Goal: Transaction & Acquisition: Purchase product/service

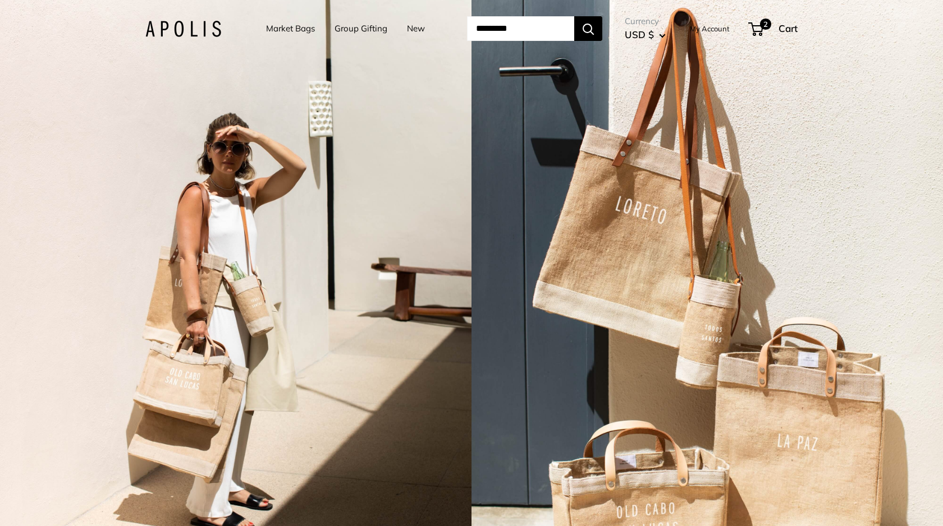
click at [286, 25] on link "Market Bags" at bounding box center [290, 29] width 49 height 16
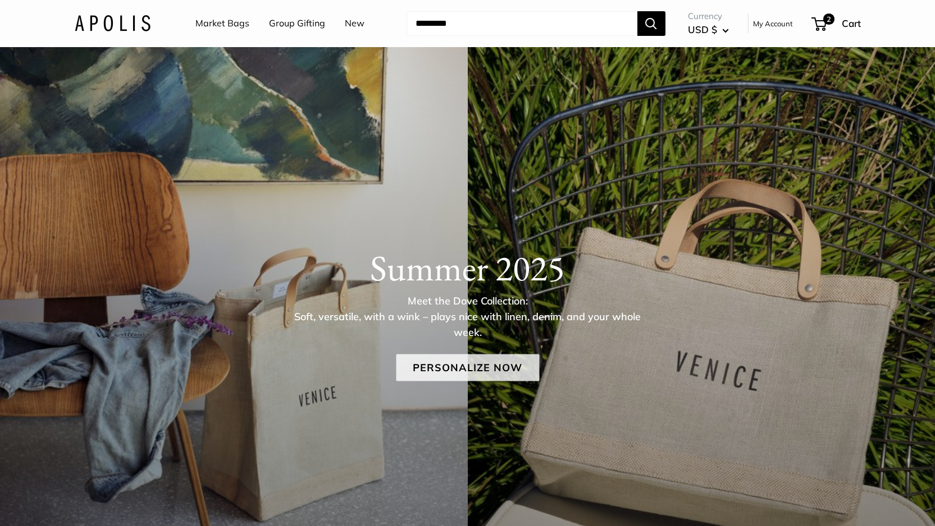
click at [454, 377] on link "Personalize Now" at bounding box center [467, 368] width 143 height 27
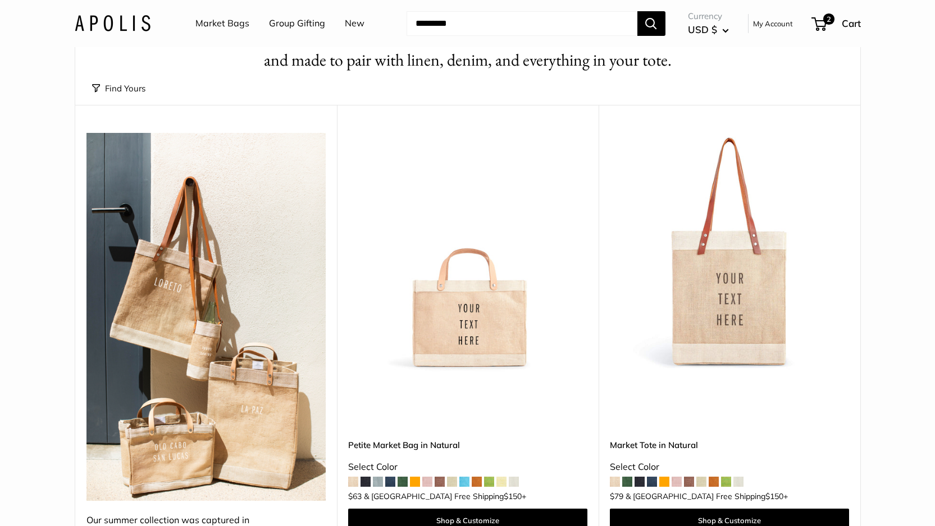
scroll to position [102, 0]
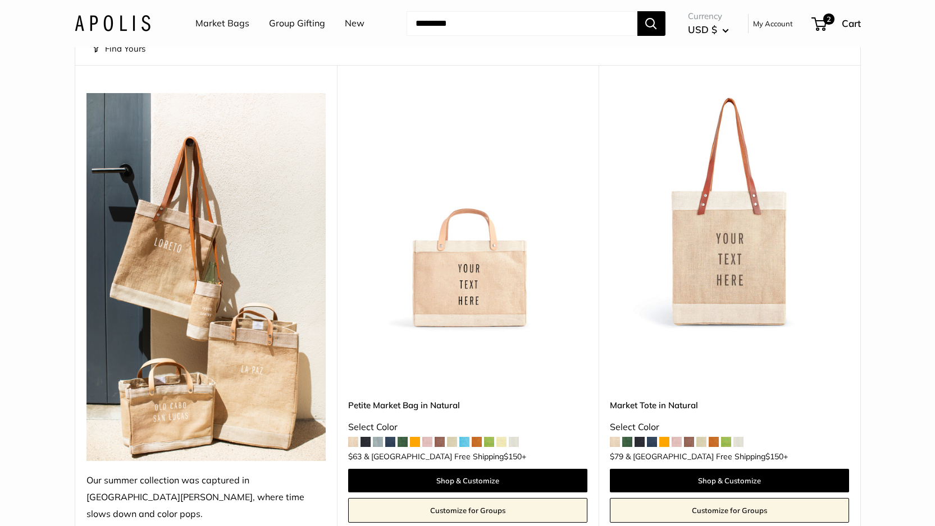
click at [466, 437] on span at bounding box center [464, 442] width 10 height 10
click at [402, 437] on span at bounding box center [402, 442] width 10 height 10
click at [382, 437] on span at bounding box center [378, 442] width 10 height 10
click at [515, 437] on span at bounding box center [514, 442] width 10 height 10
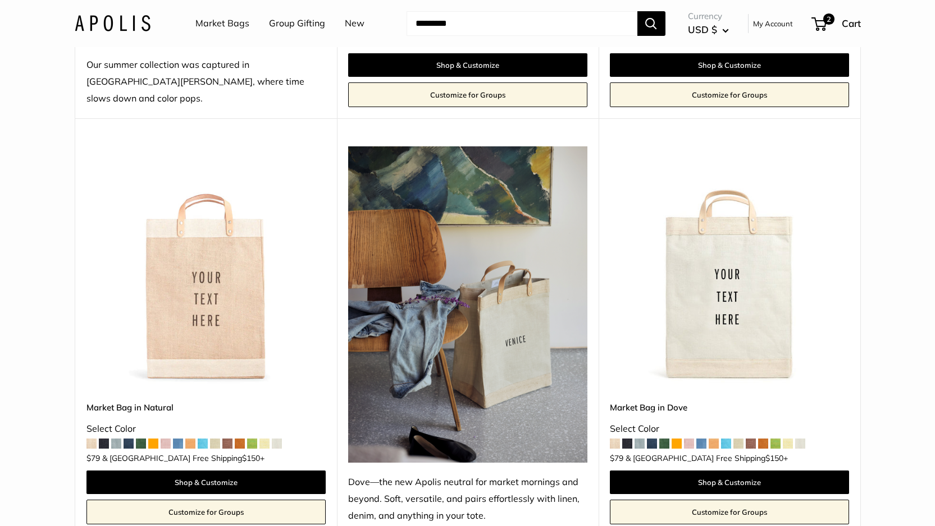
scroll to position [612, 0]
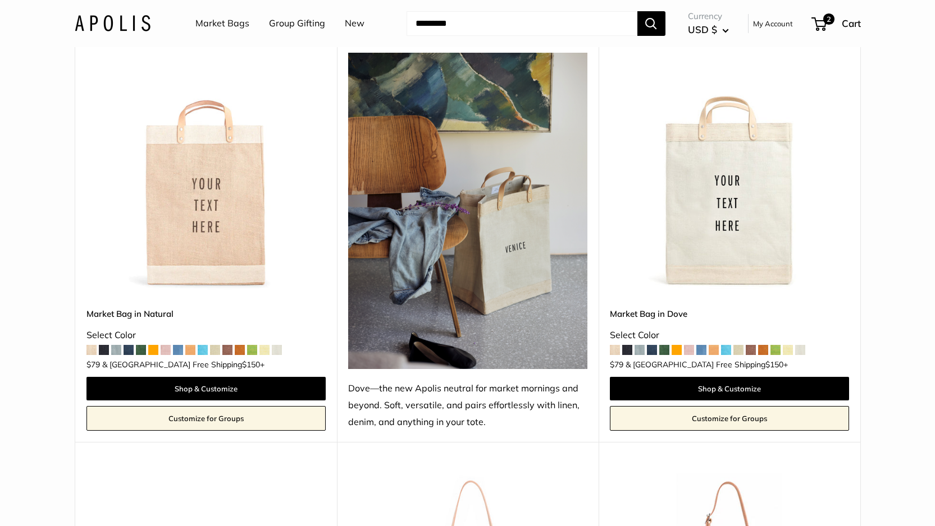
click at [239, 345] on span at bounding box center [240, 350] width 10 height 10
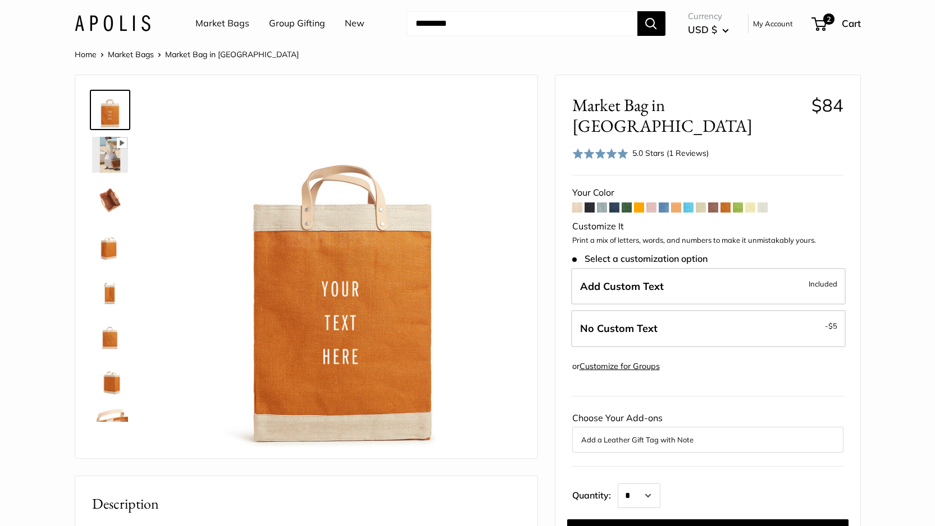
click at [592, 203] on span at bounding box center [589, 208] width 10 height 10
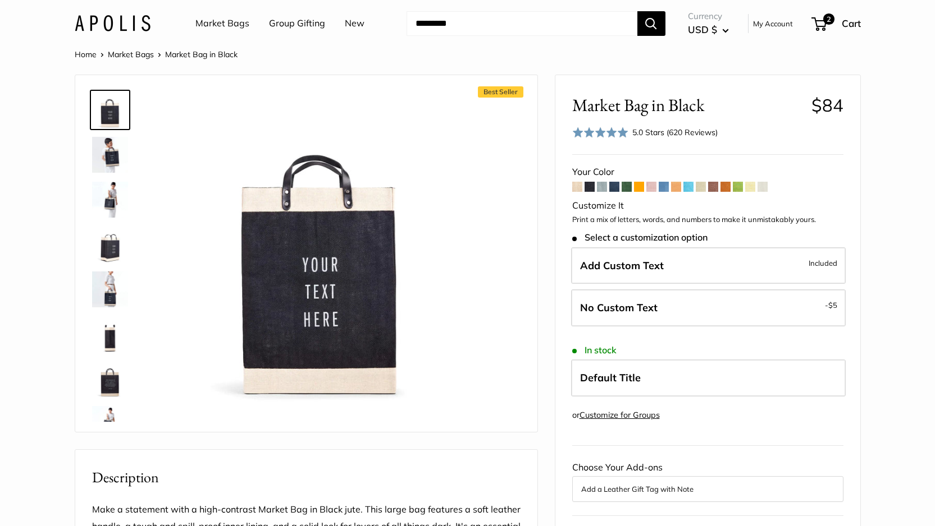
click at [622, 190] on span at bounding box center [626, 187] width 10 height 10
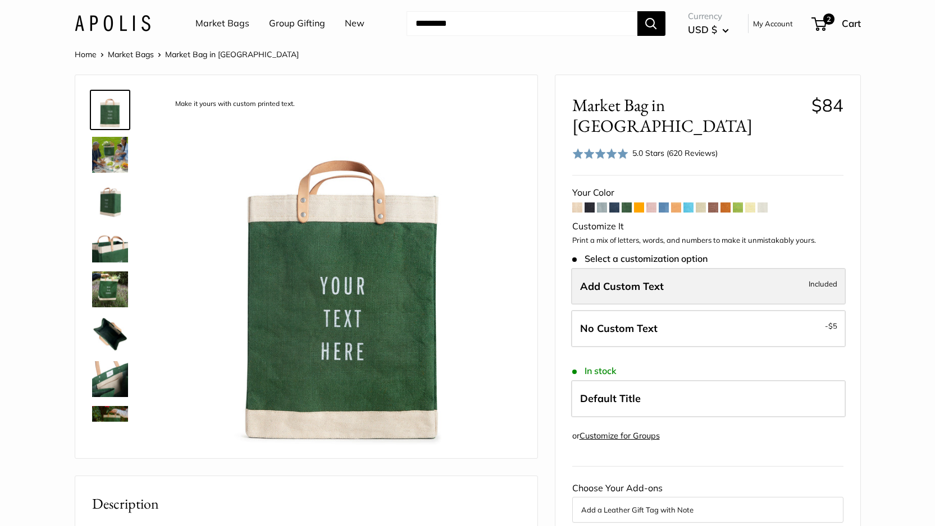
click at [649, 280] on span "Add Custom Text" at bounding box center [622, 286] width 84 height 13
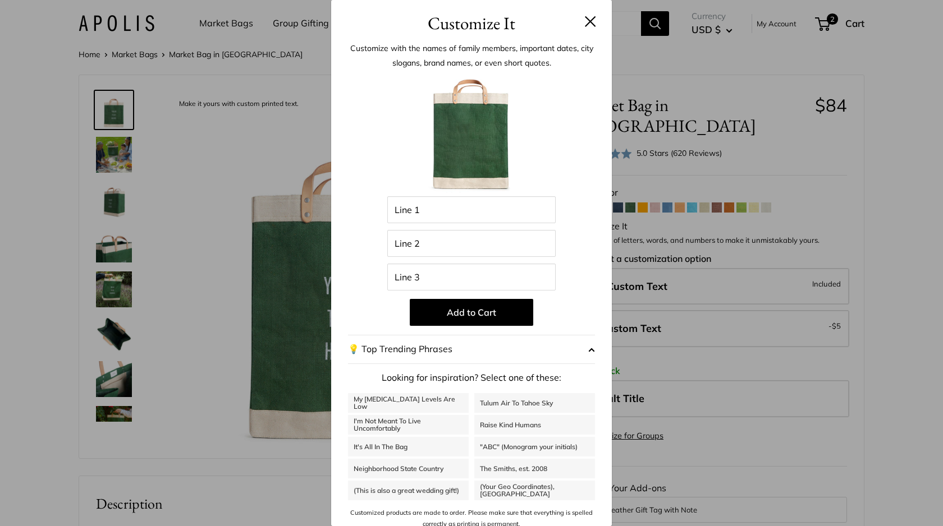
click at [475, 226] on div "Enter 42 letters Line 1 Line 2 Line 3 Add to Cart 💡 Top Trending Phrases Lookin…" at bounding box center [471, 301] width 247 height 457
click at [468, 213] on input "Line 1" at bounding box center [471, 209] width 168 height 27
type input "**"
type input "****"
type input "********"
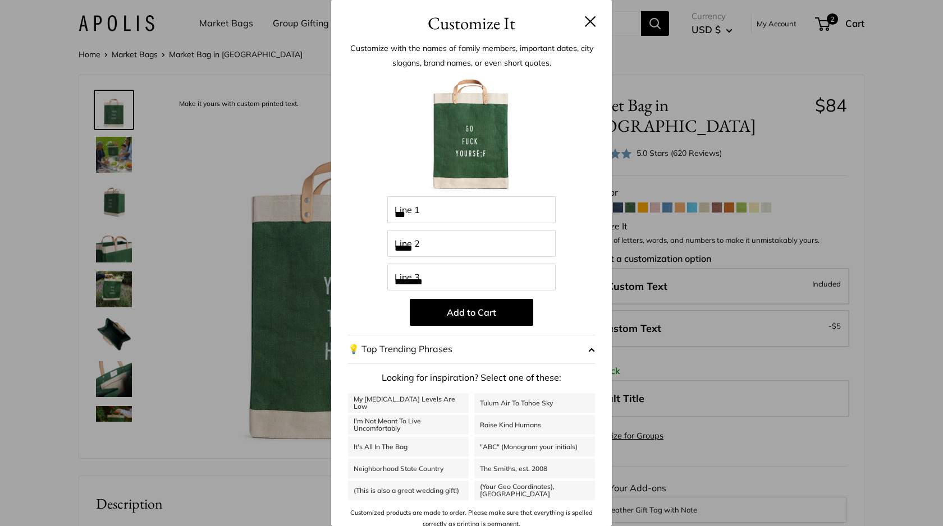
click at [585, 24] on button at bounding box center [590, 21] width 11 height 11
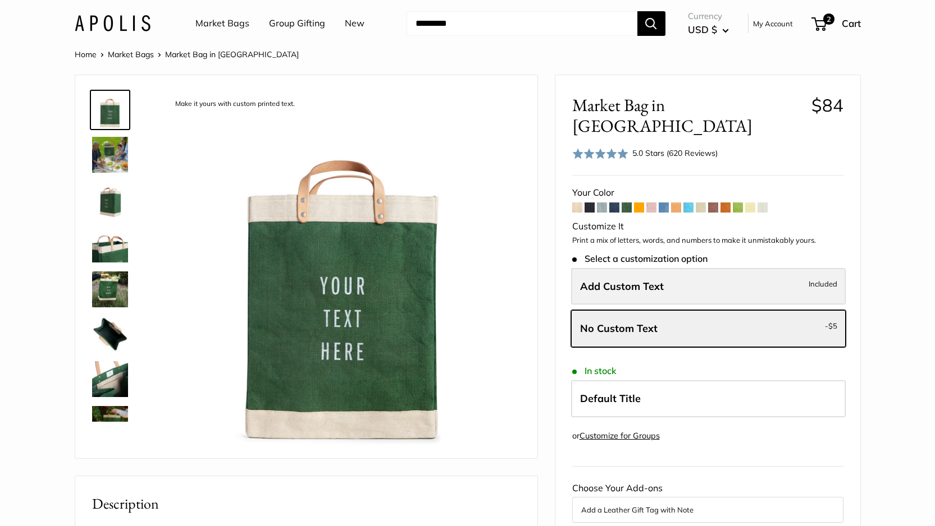
click at [625, 268] on label "Add Custom Text Included" at bounding box center [708, 286] width 274 height 37
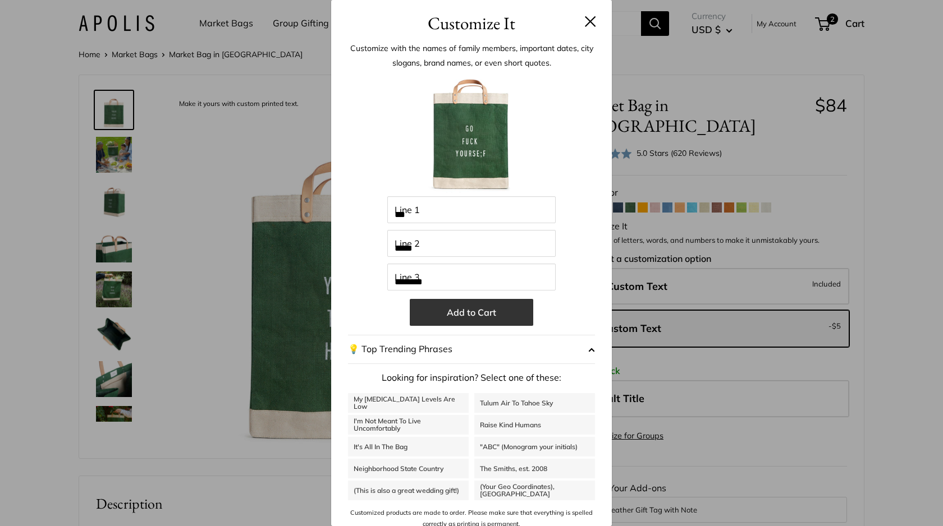
click at [497, 312] on button "Add to Cart" at bounding box center [471, 312] width 123 height 27
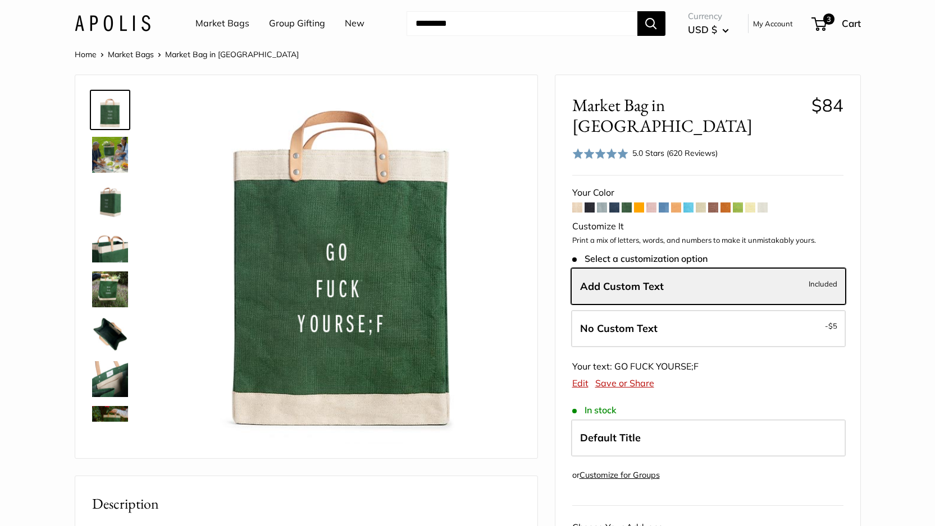
click at [222, 26] on link "Market Bags" at bounding box center [222, 23] width 54 height 17
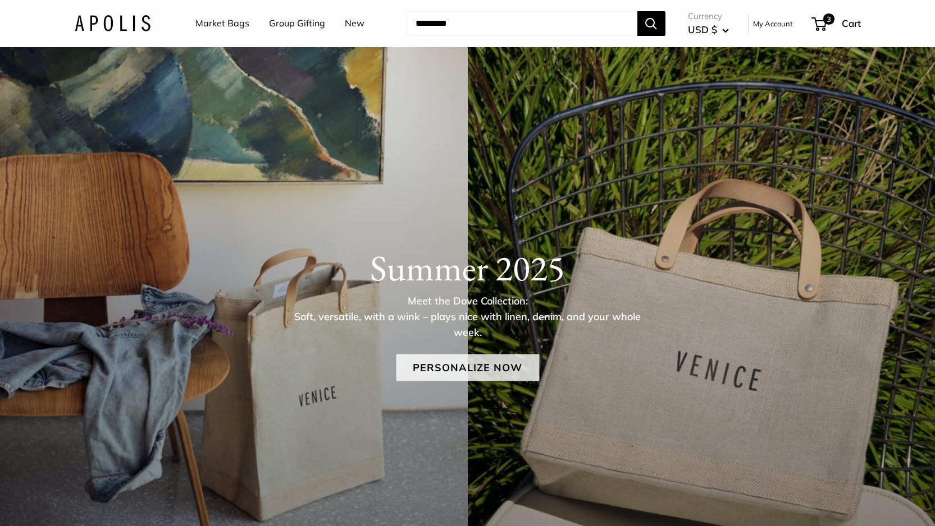
click at [457, 370] on link "Personalize Now" at bounding box center [467, 368] width 143 height 27
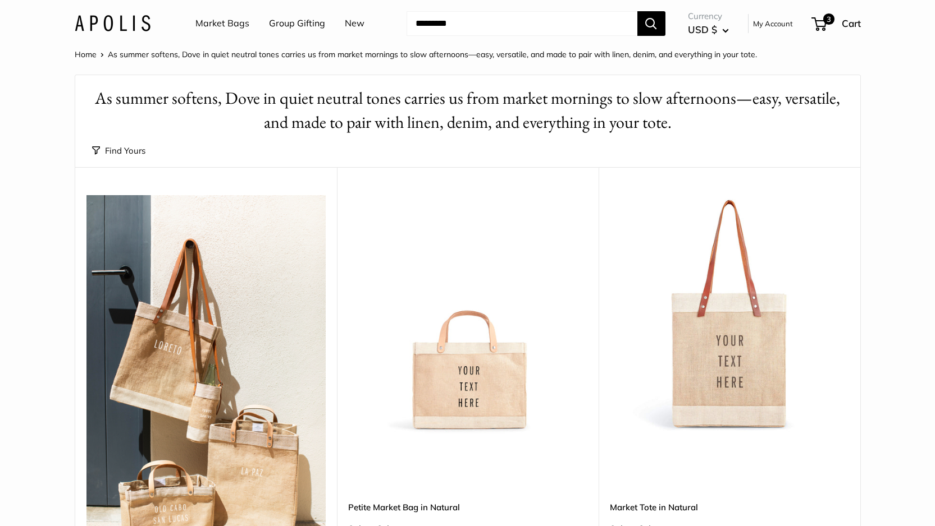
click at [216, 22] on link "Market Bags" at bounding box center [222, 23] width 54 height 17
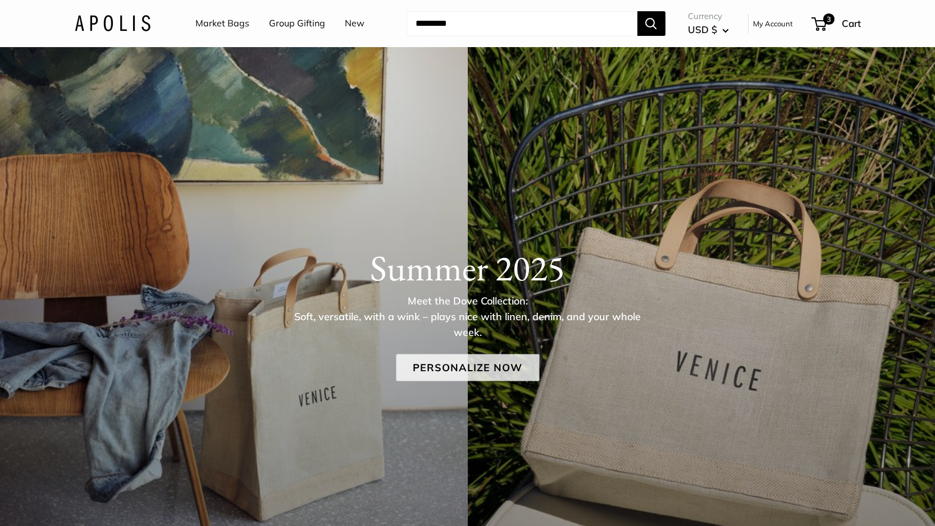
click at [445, 359] on link "Personalize Now" at bounding box center [467, 368] width 143 height 27
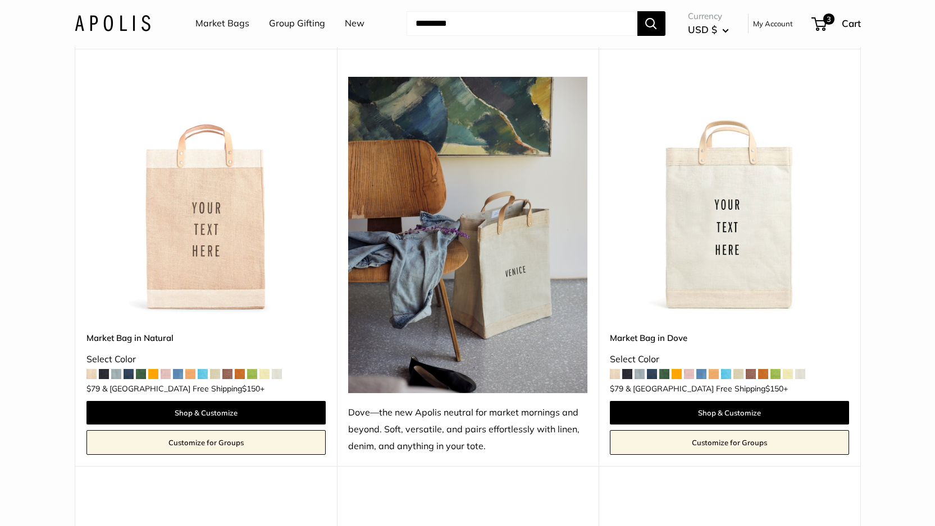
scroll to position [941, 0]
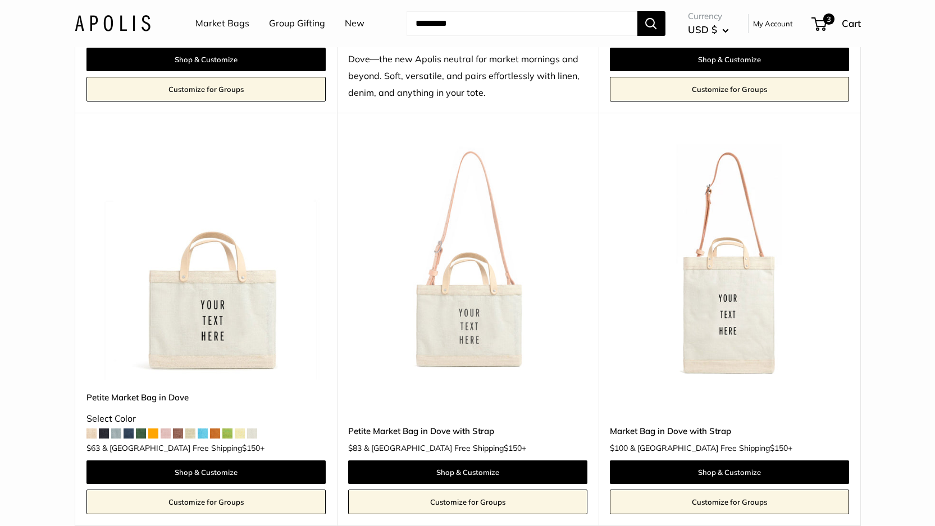
click at [0, 0] on img at bounding box center [0, 0] width 0 height 0
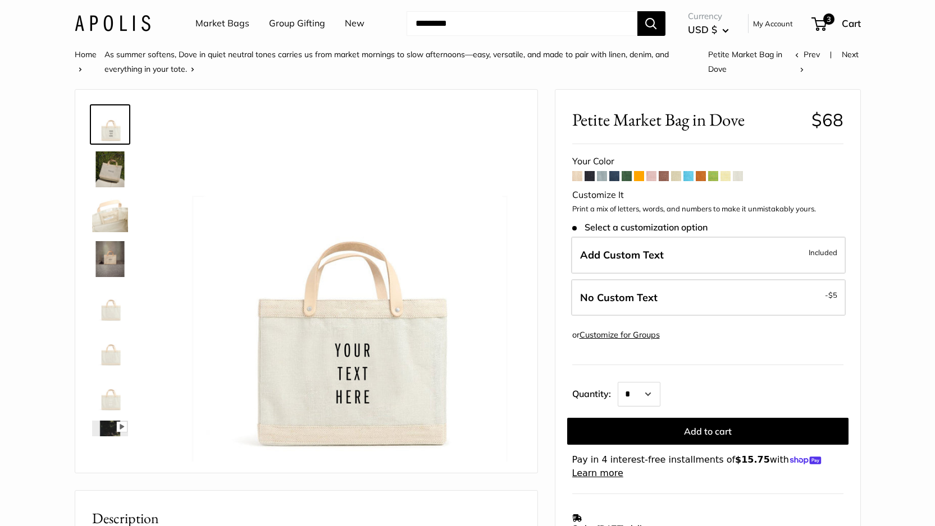
click at [613, 178] on span at bounding box center [614, 176] width 10 height 10
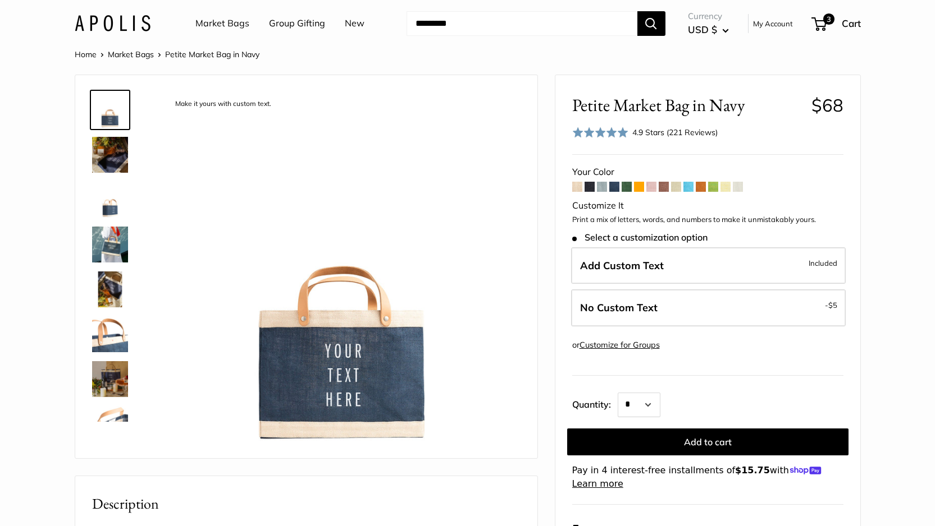
click at [638, 183] on span at bounding box center [639, 187] width 10 height 10
